Goal: Transaction & Acquisition: Purchase product/service

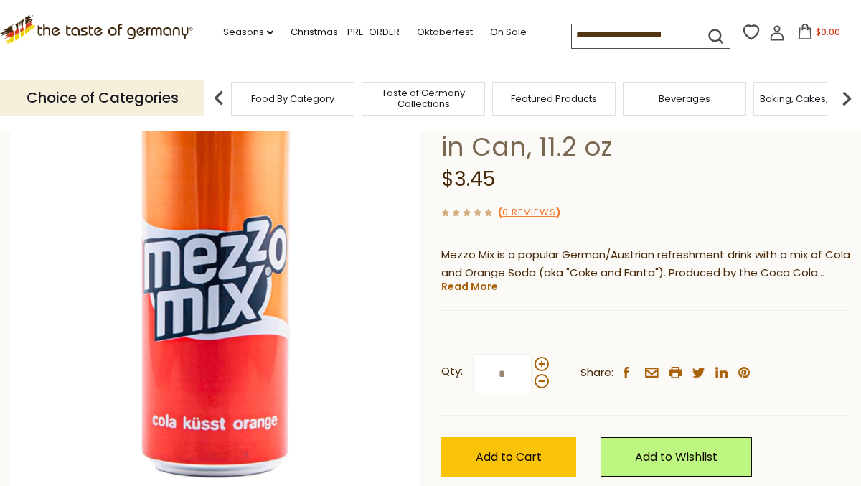
scroll to position [126, 0]
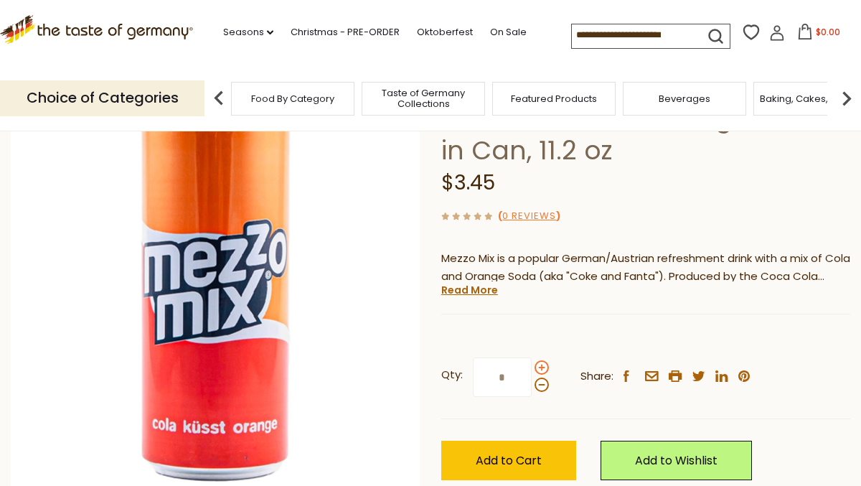
click at [542, 366] on span at bounding box center [542, 367] width 14 height 14
click at [532, 366] on input "*" at bounding box center [502, 376] width 59 height 39
click at [542, 366] on span at bounding box center [542, 367] width 14 height 14
click at [532, 366] on input "*" at bounding box center [502, 376] width 59 height 39
click at [542, 366] on span at bounding box center [542, 367] width 14 height 14
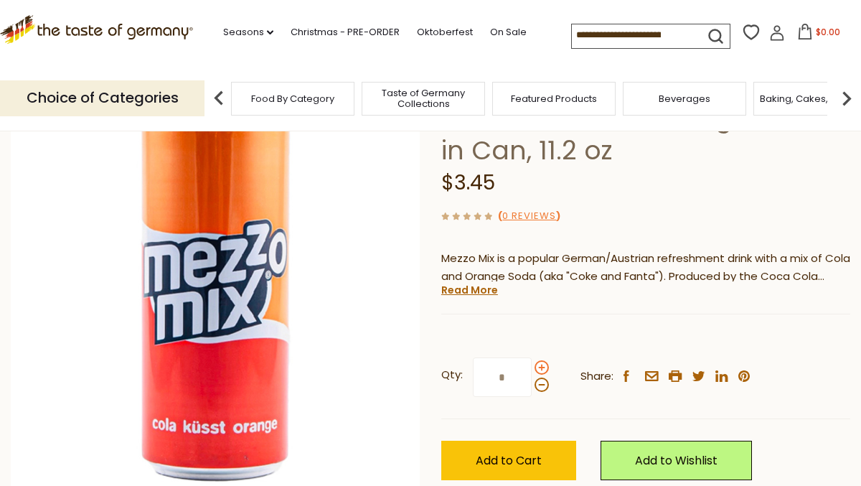
click at [532, 366] on input "*" at bounding box center [502, 376] width 59 height 39
click at [542, 366] on span at bounding box center [542, 367] width 14 height 14
click at [532, 366] on input "*" at bounding box center [502, 376] width 59 height 39
click at [541, 385] on span at bounding box center [542, 384] width 14 height 14
click at [532, 385] on input "*" at bounding box center [502, 376] width 59 height 39
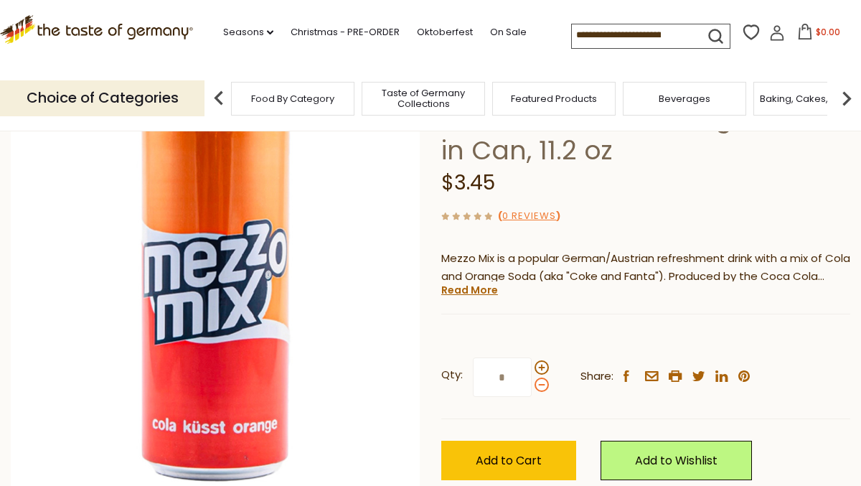
click at [541, 385] on span at bounding box center [542, 384] width 14 height 14
click at [532, 385] on input "*" at bounding box center [502, 376] width 59 height 39
click at [540, 369] on span at bounding box center [542, 367] width 14 height 14
click at [532, 369] on input "*" at bounding box center [502, 376] width 59 height 39
click at [540, 369] on span at bounding box center [542, 367] width 14 height 14
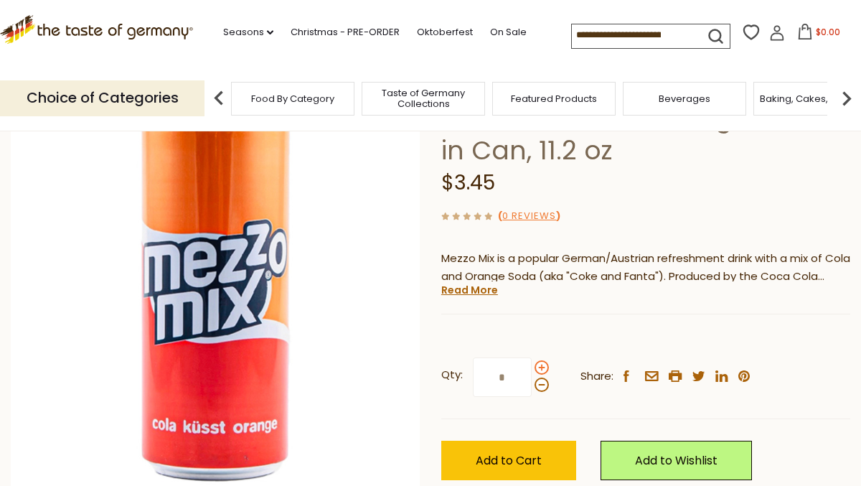
click at [532, 369] on input "*" at bounding box center [502, 376] width 59 height 39
click at [540, 369] on span at bounding box center [542, 367] width 14 height 14
click at [532, 369] on input "*" at bounding box center [502, 376] width 59 height 39
click at [540, 369] on span at bounding box center [542, 367] width 14 height 14
click at [532, 369] on input "**" at bounding box center [502, 376] width 59 height 39
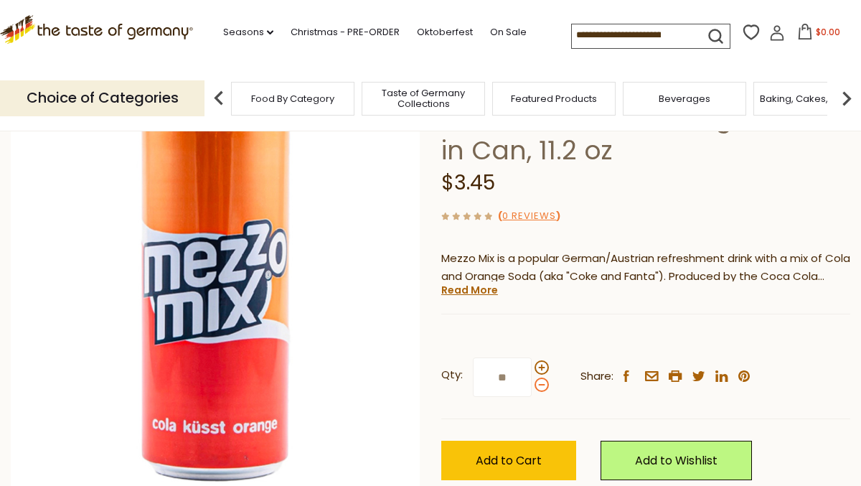
click at [542, 386] on span at bounding box center [542, 384] width 14 height 14
click at [532, 386] on input "**" at bounding box center [502, 376] width 59 height 39
type input "**"
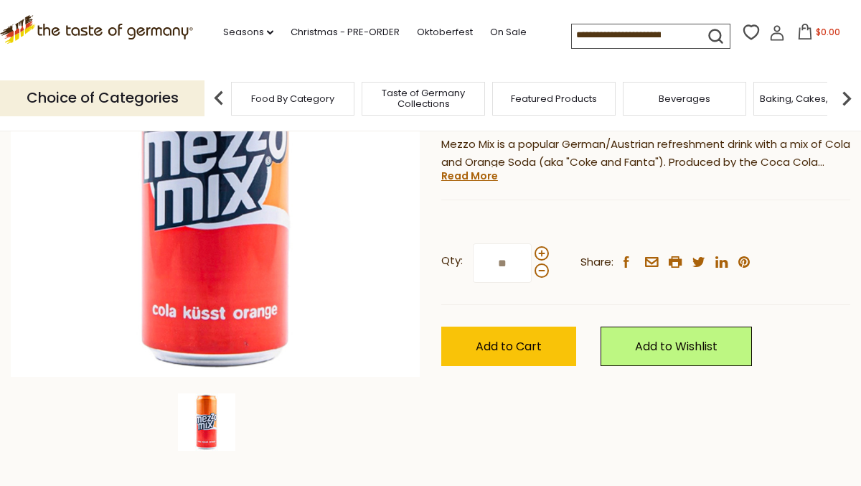
scroll to position [238, 0]
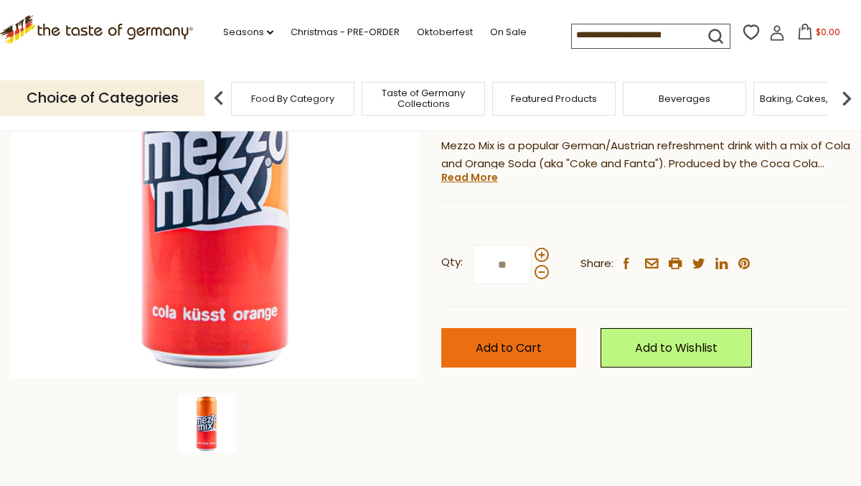
click at [502, 351] on span "Add to Cart" at bounding box center [509, 347] width 66 height 17
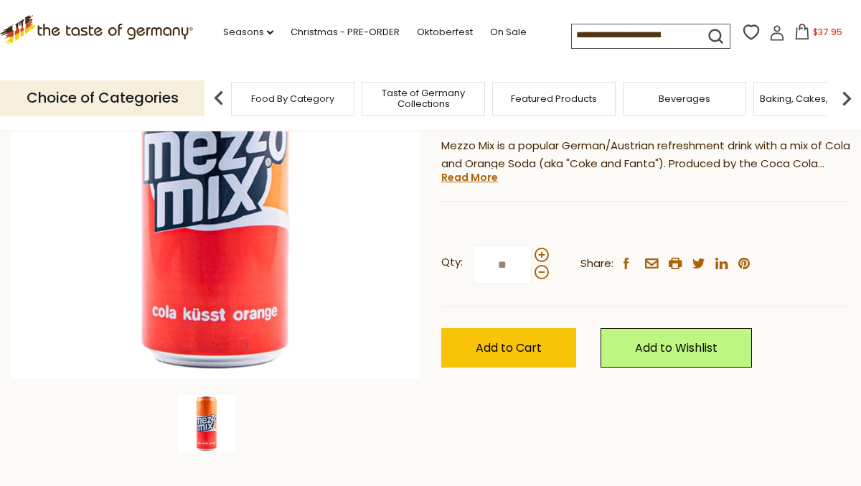
click at [848, 100] on img at bounding box center [846, 98] width 29 height 29
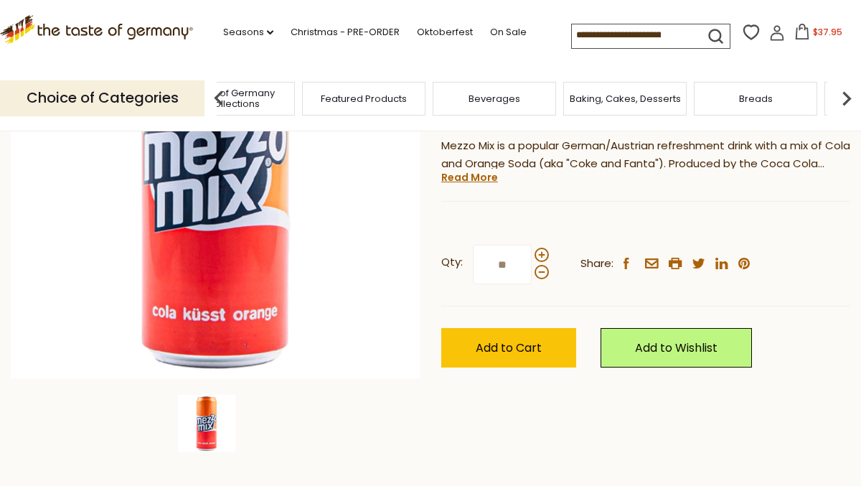
click at [848, 100] on img at bounding box center [846, 98] width 29 height 29
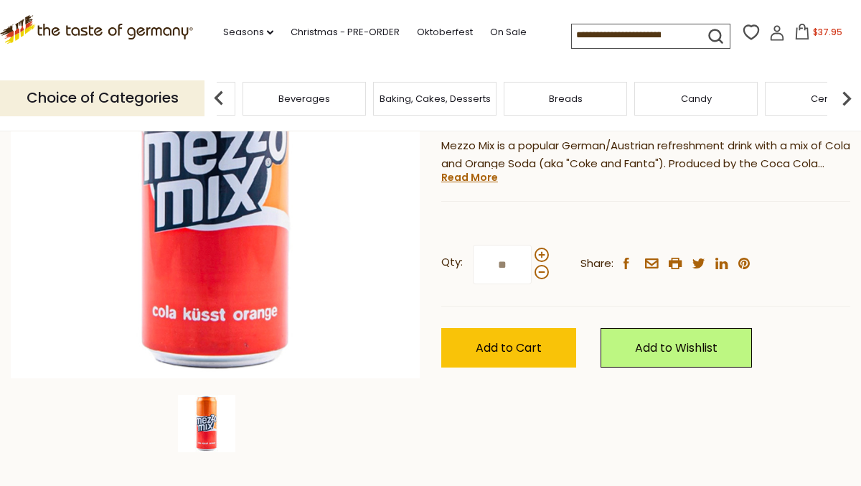
click at [217, 98] on img at bounding box center [218, 98] width 29 height 29
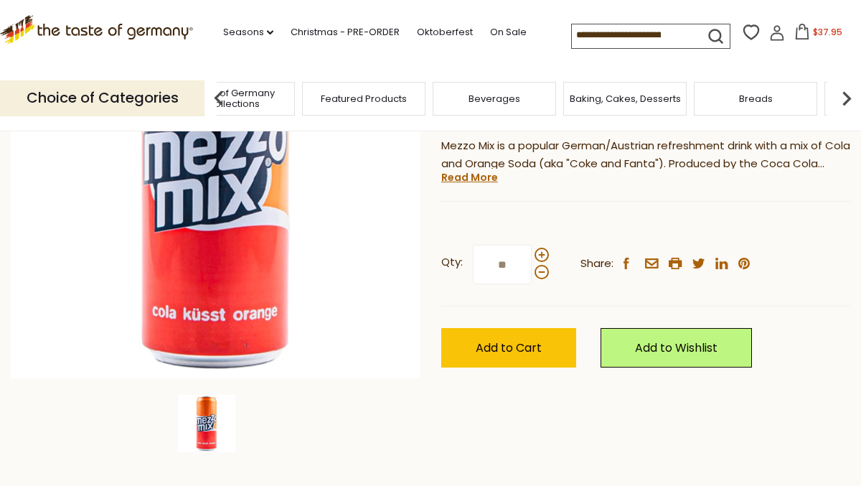
click at [217, 98] on img at bounding box center [218, 98] width 29 height 29
